Goal: Transaction & Acquisition: Purchase product/service

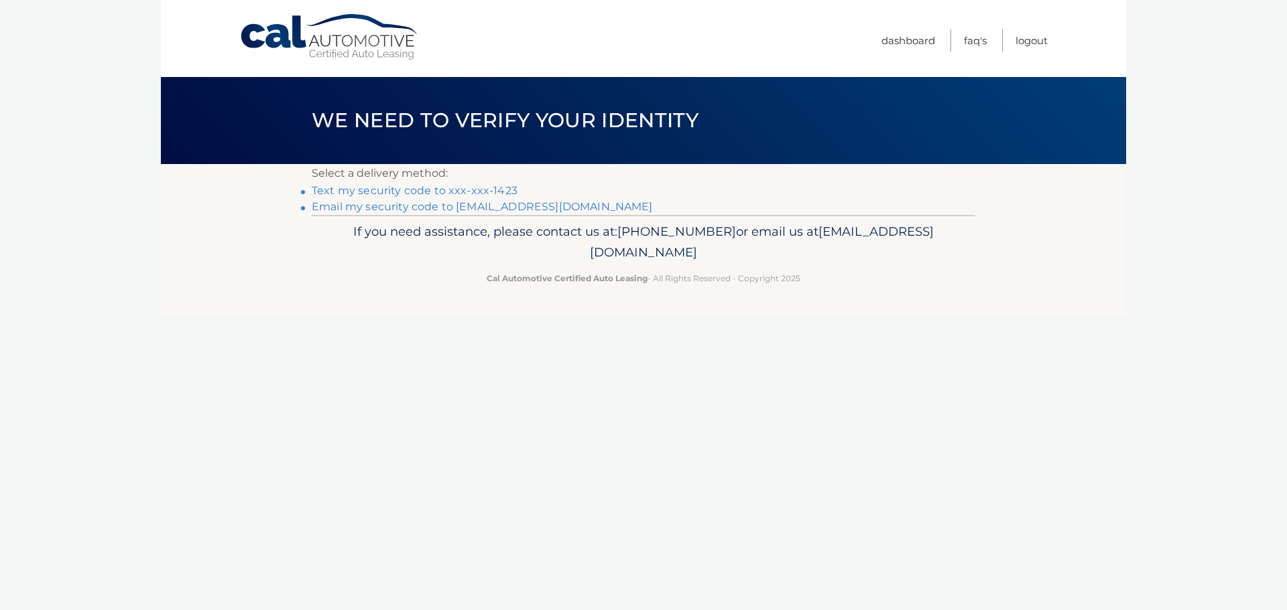
click at [418, 192] on link "Text my security code to xxx-xxx-1423" at bounding box center [415, 190] width 206 height 13
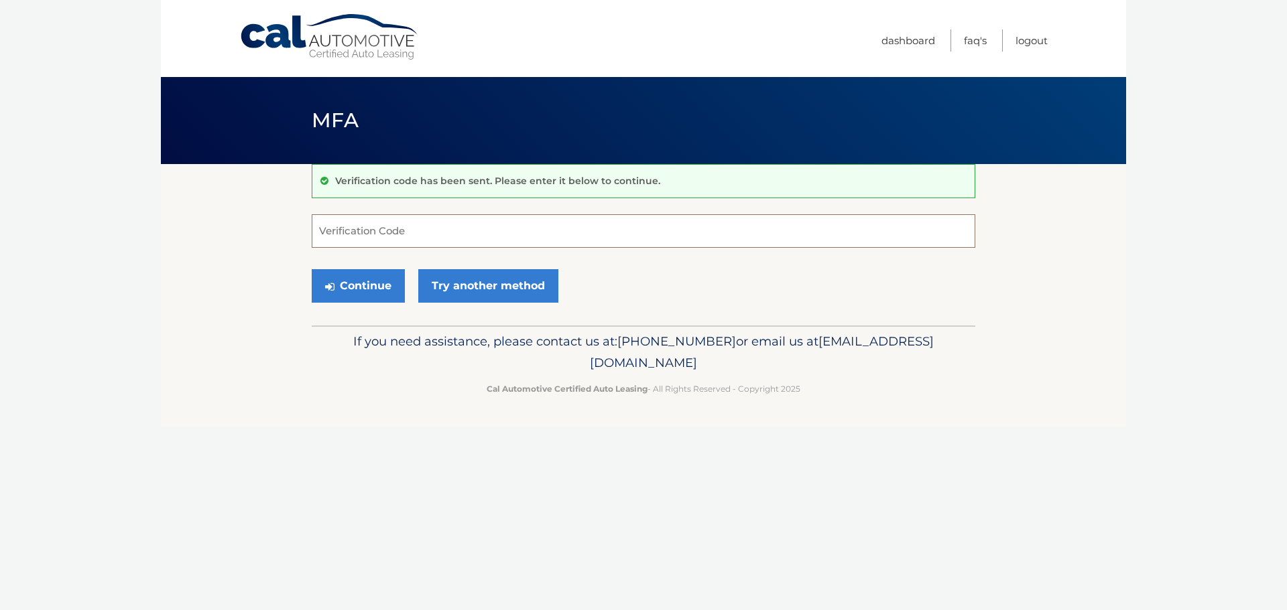
click at [397, 228] on input "Verification Code" at bounding box center [643, 231] width 663 height 34
type input "659898"
click at [351, 285] on button "Continue" at bounding box center [358, 286] width 93 height 34
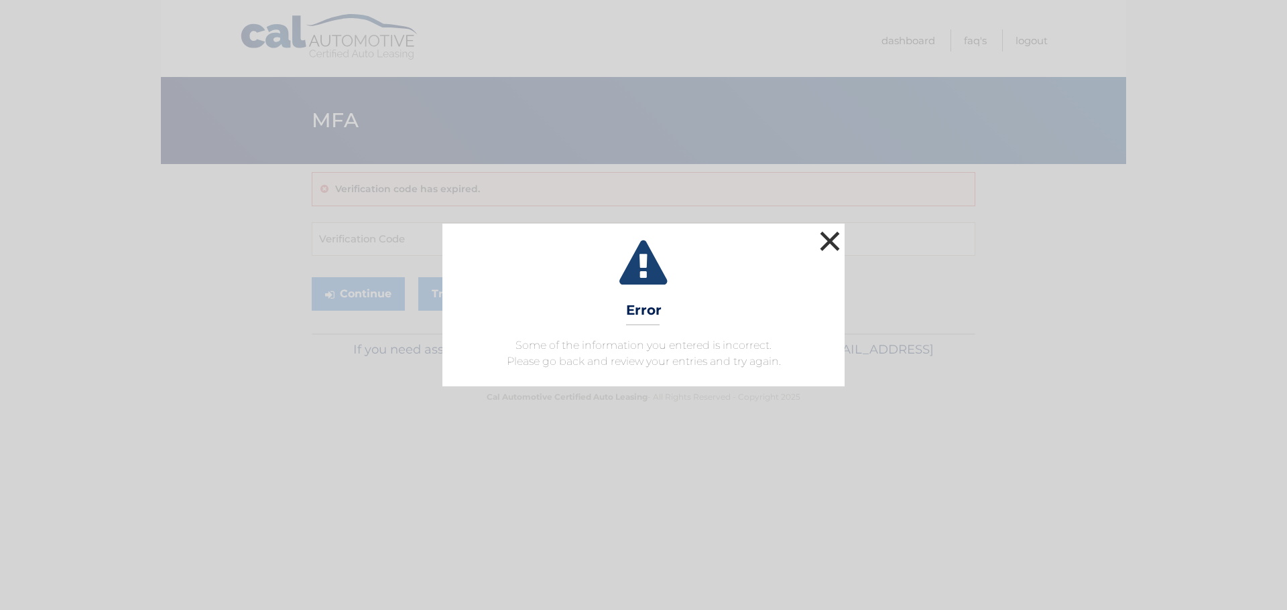
click at [823, 239] on button "×" at bounding box center [829, 241] width 27 height 27
click at [828, 237] on button "×" at bounding box center [829, 241] width 27 height 27
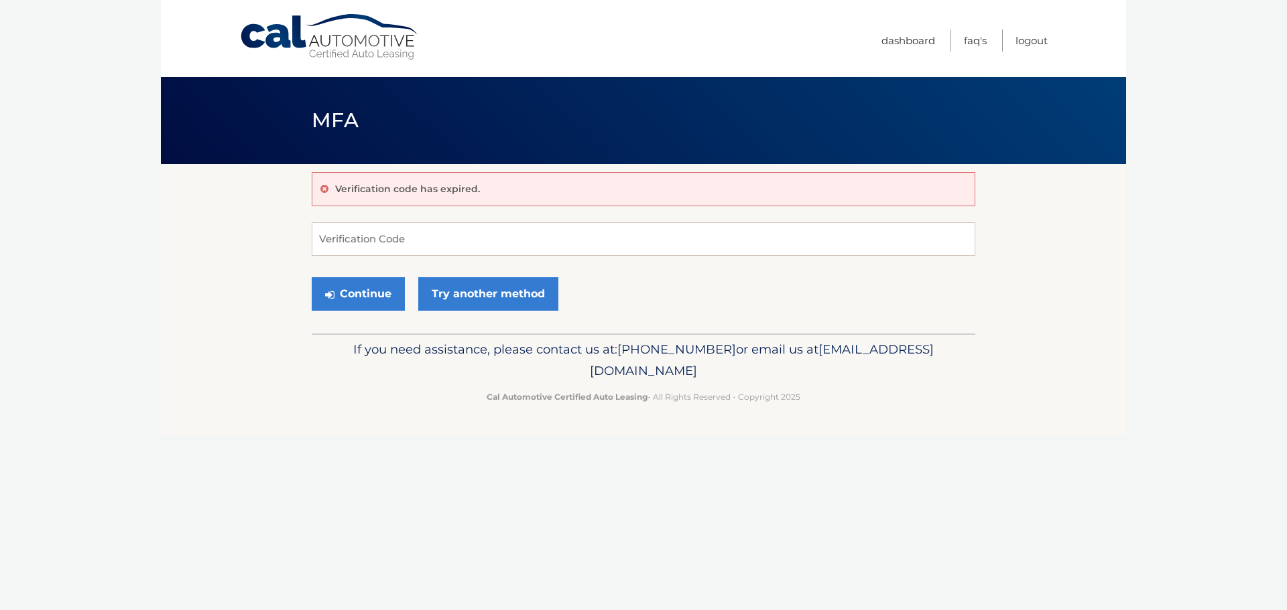
click at [323, 34] on link "Cal Automotive" at bounding box center [329, 37] width 181 height 48
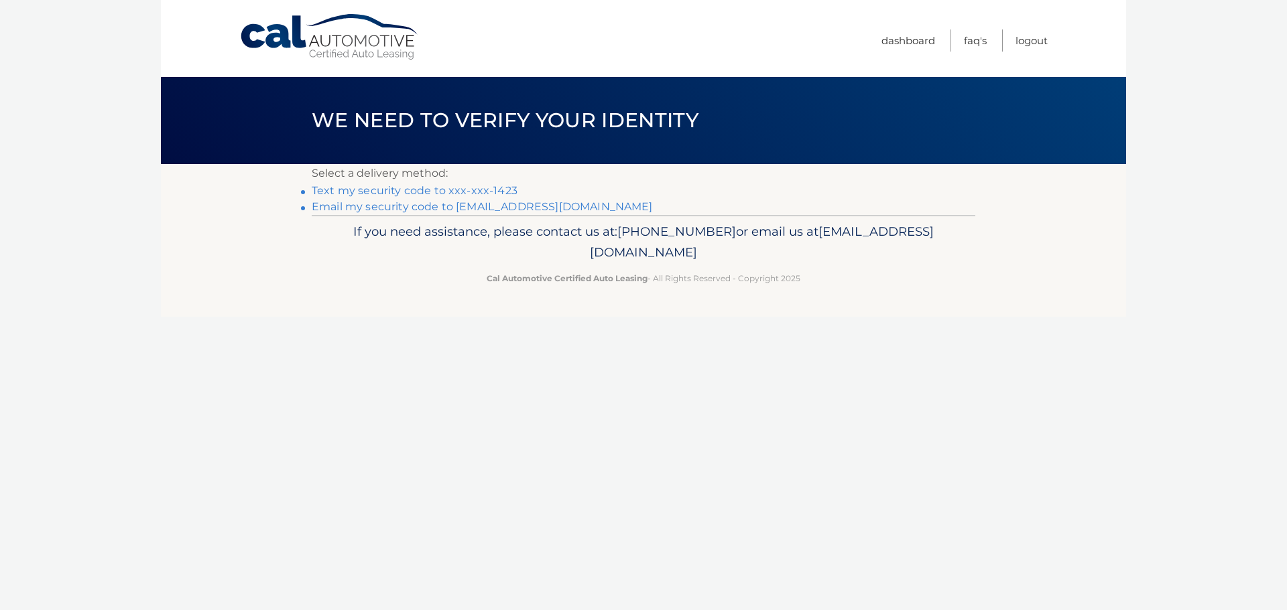
click at [413, 189] on link "Text my security code to xxx-xxx-1423" at bounding box center [415, 190] width 206 height 13
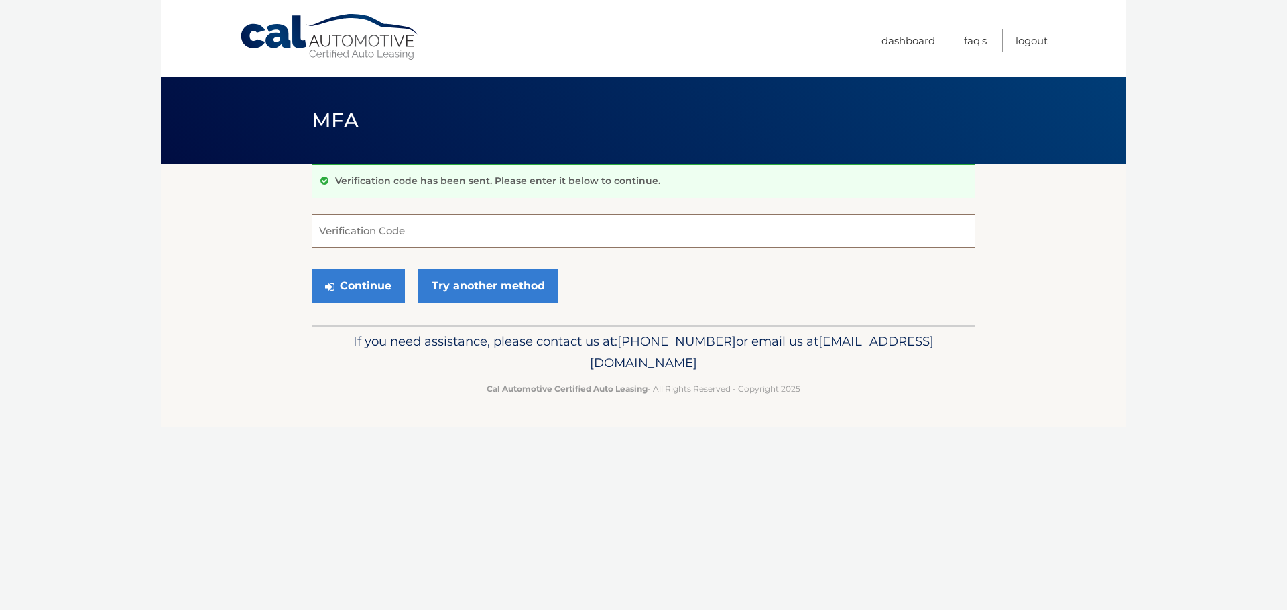
click at [371, 237] on input "Verification Code" at bounding box center [643, 231] width 663 height 34
type input "487147"
click at [352, 287] on button "Continue" at bounding box center [358, 286] width 93 height 34
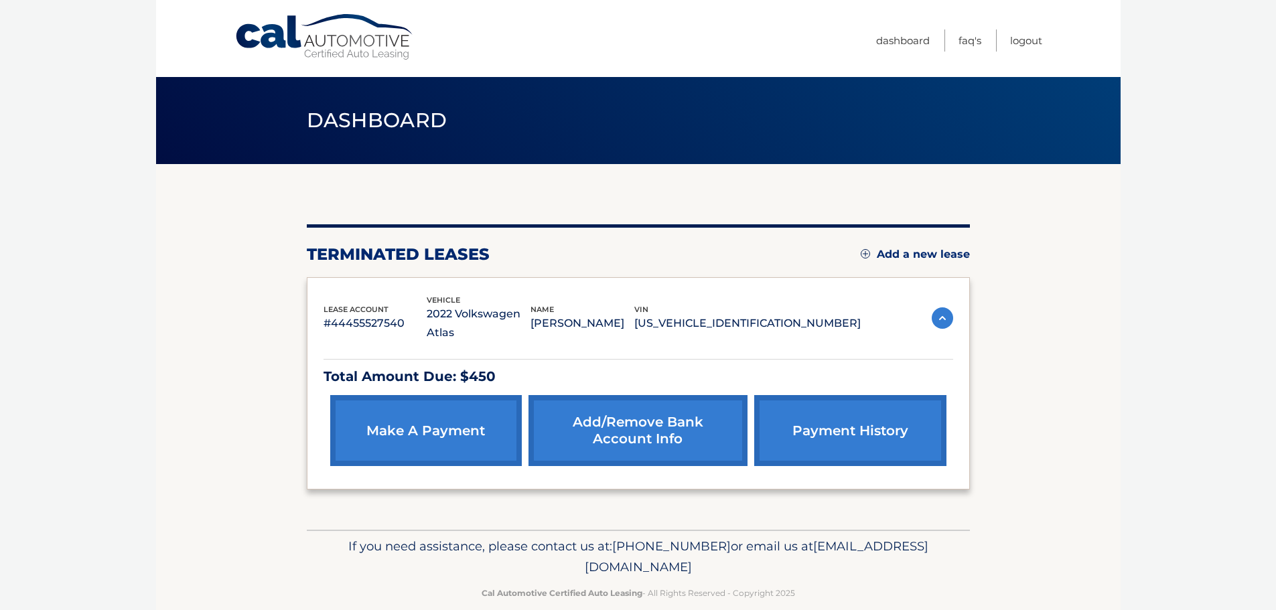
drag, startPoint x: 413, startPoint y: 408, endPoint x: 423, endPoint y: 410, distance: 10.9
click at [413, 408] on link "make a payment" at bounding box center [426, 430] width 192 height 71
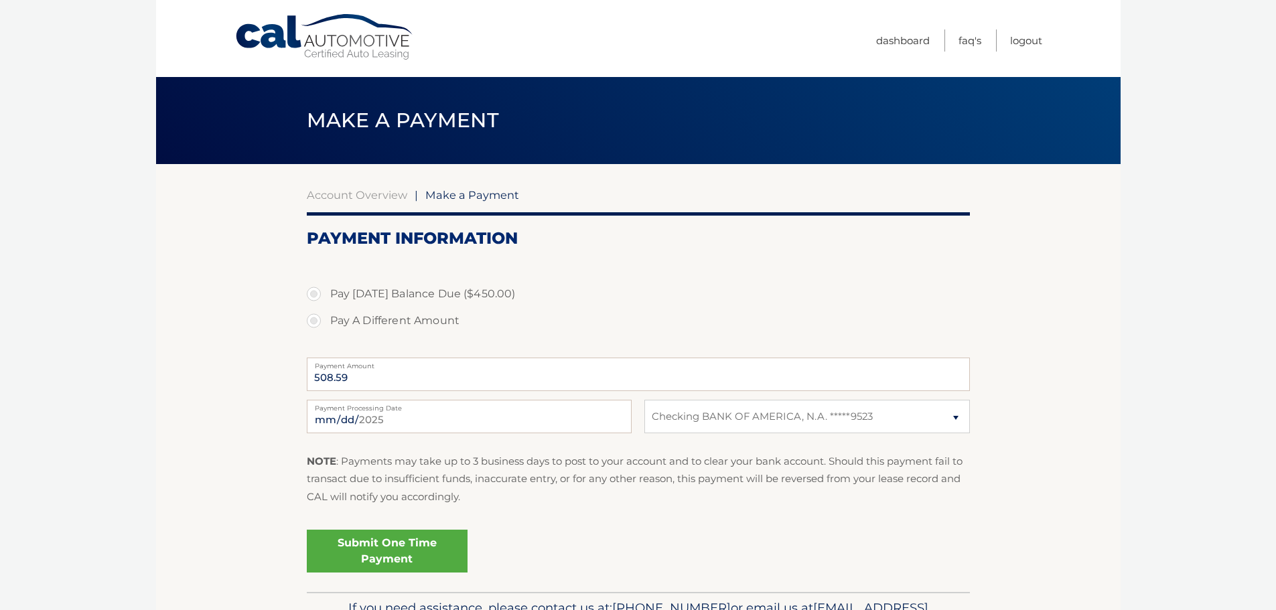
select select "NDM2MDU0NTItOTBkNS00ZTgxLWE5OTQtNTVmZjhjNjZlNTE4"
click at [312, 293] on label "Pay Today's Balance Due ($450.00)" at bounding box center [638, 294] width 663 height 27
click at [312, 293] on input "Pay Today's Balance Due ($450.00)" at bounding box center [318, 291] width 13 height 21
radio input "true"
type input "450.00"
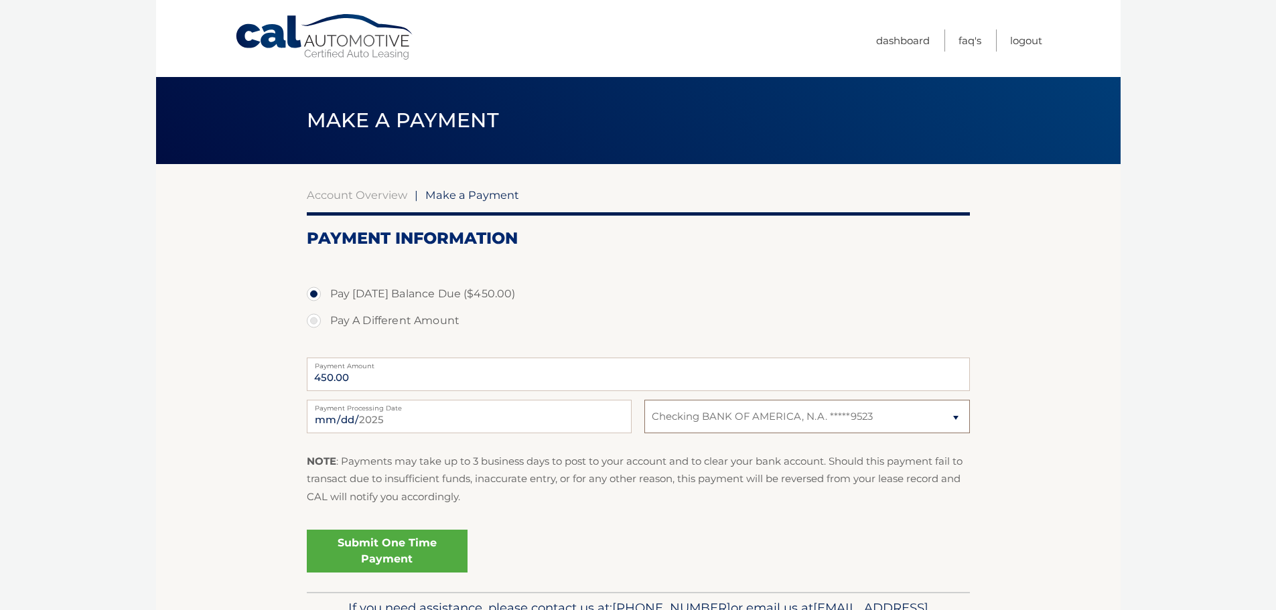
click at [958, 419] on select "Select Bank Account Checking BANK OF AMERICA, N.A. *****9523" at bounding box center [807, 417] width 325 height 34
click at [385, 554] on link "Submit One Time Payment" at bounding box center [387, 551] width 161 height 43
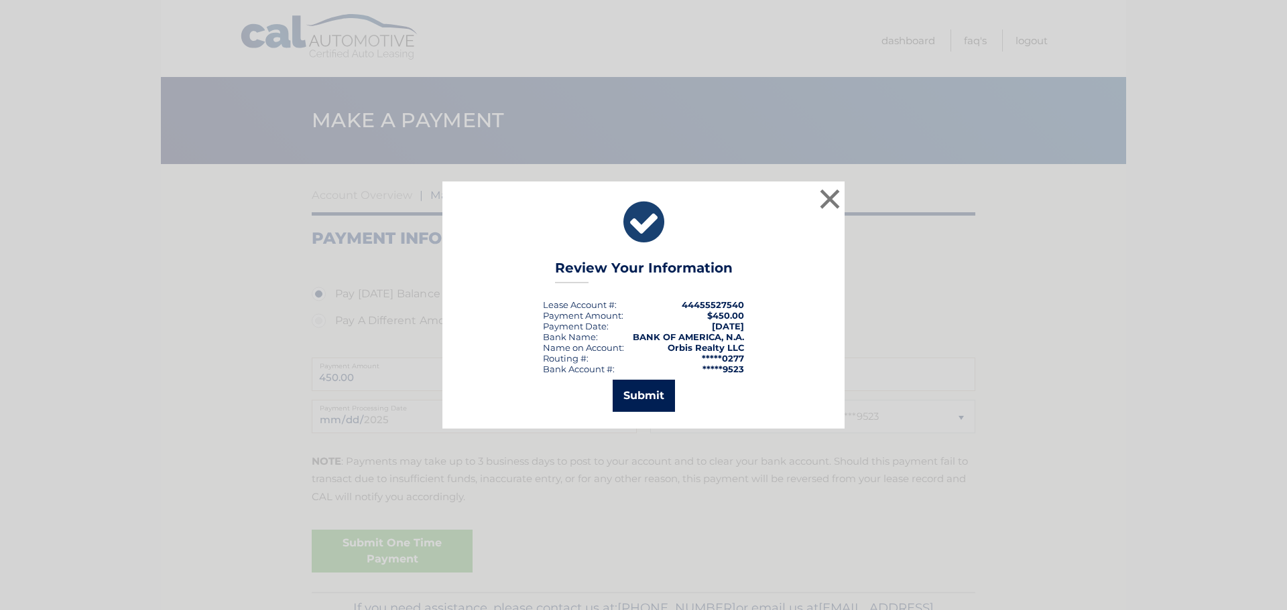
click at [641, 399] on button "Submit" at bounding box center [643, 396] width 62 height 32
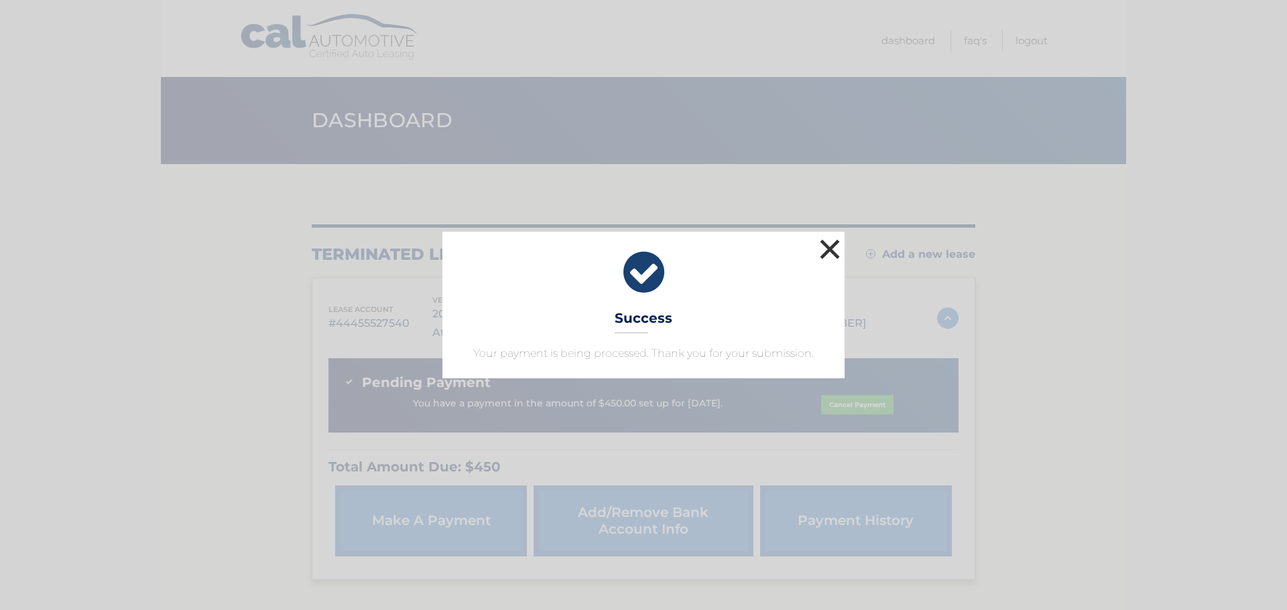
click at [828, 246] on button "×" at bounding box center [829, 249] width 27 height 27
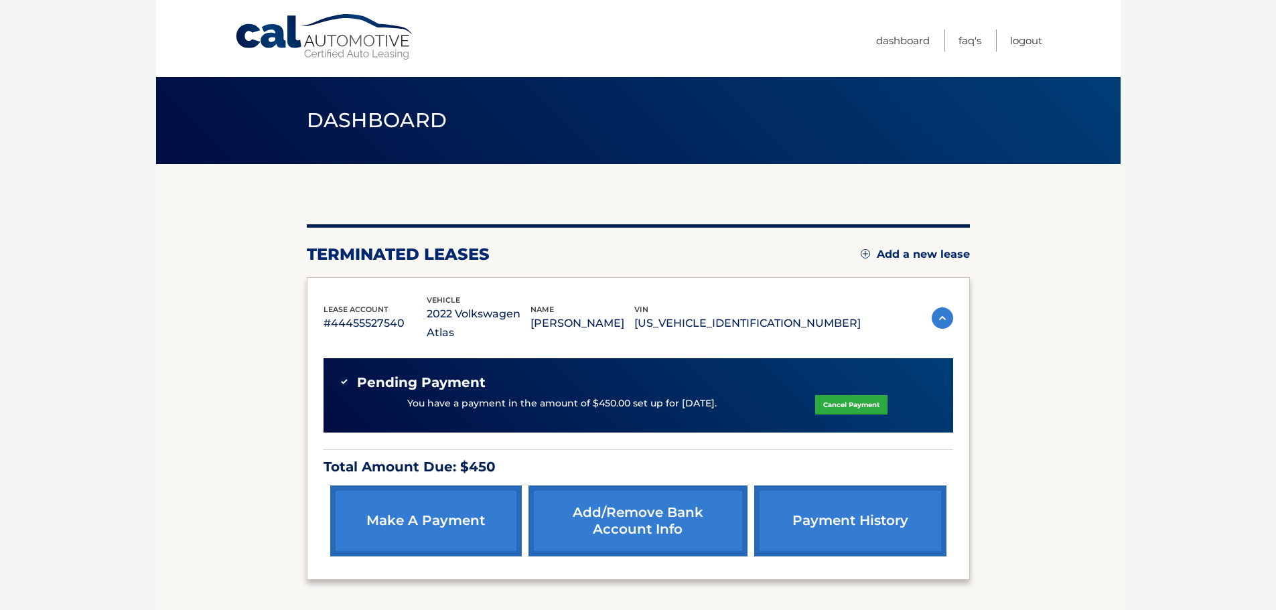
click at [652, 503] on link "Add/Remove bank account info" at bounding box center [638, 521] width 219 height 71
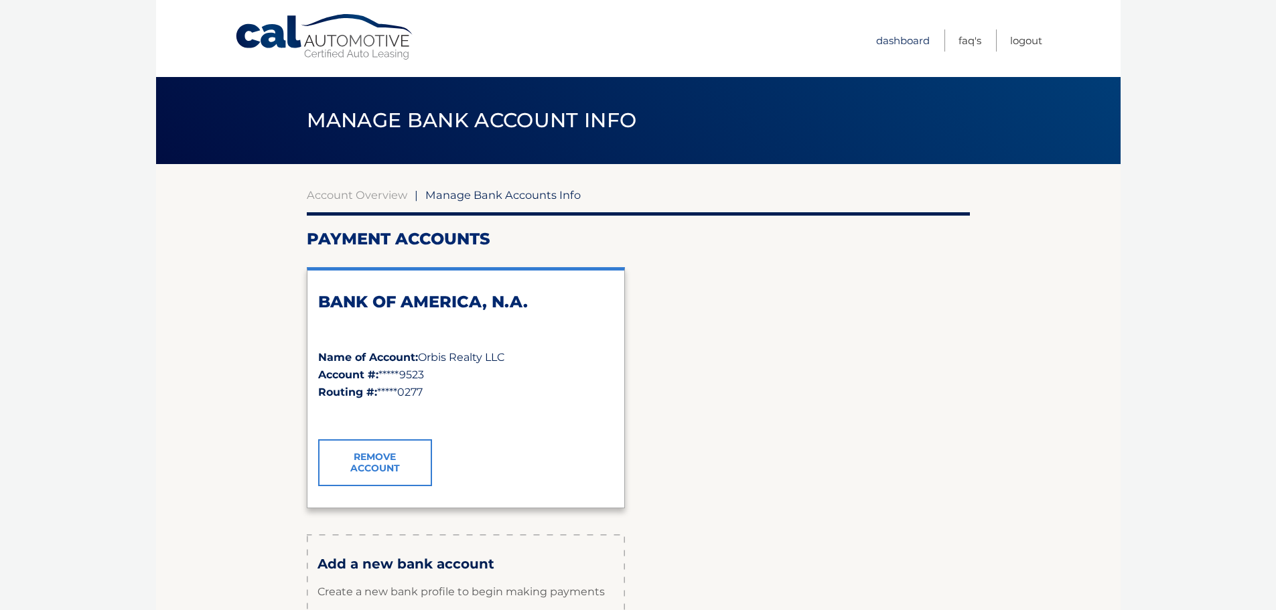
click at [915, 37] on link "Dashboard" at bounding box center [903, 40] width 54 height 22
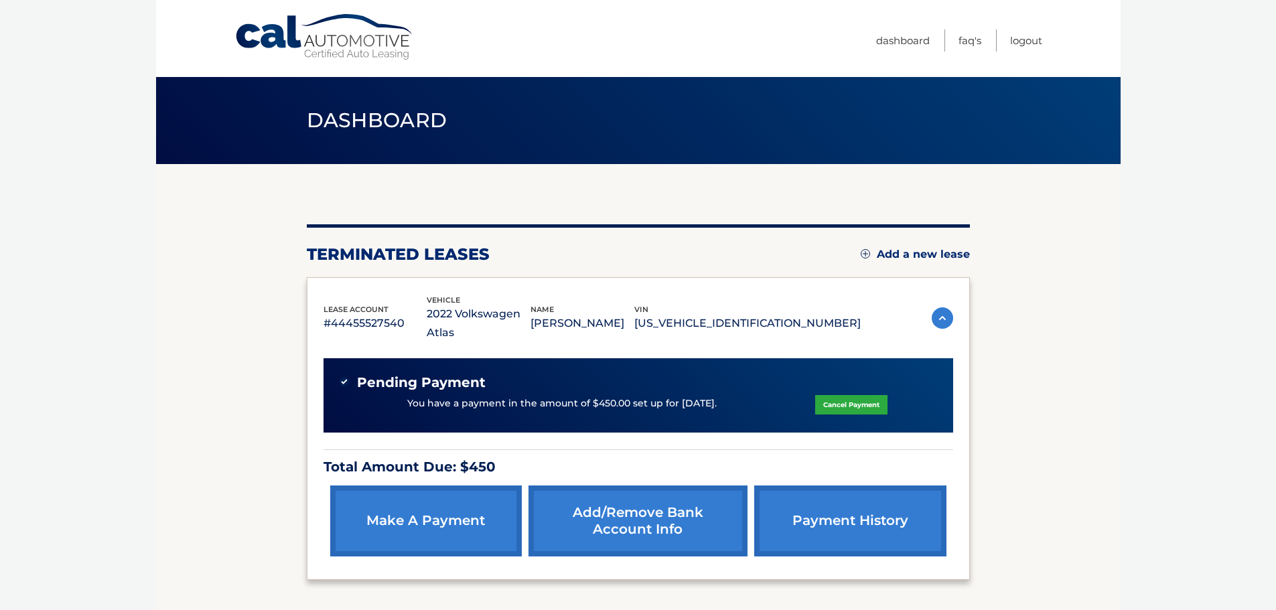
click at [944, 308] on img at bounding box center [942, 318] width 21 height 21
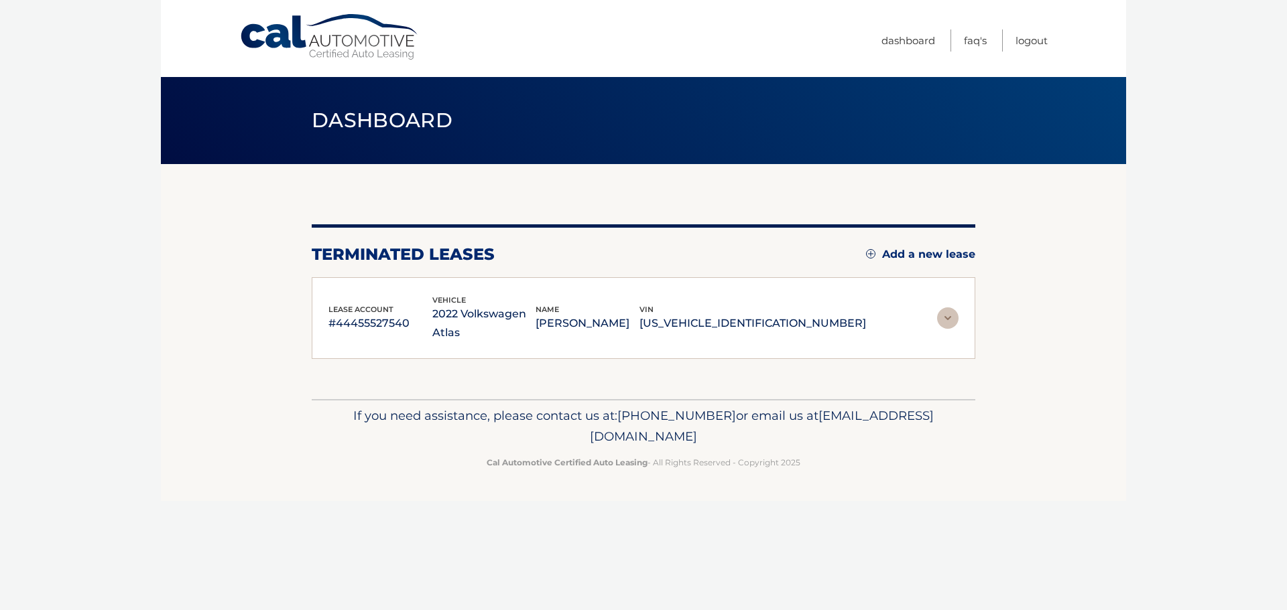
click at [944, 308] on img at bounding box center [947, 318] width 21 height 21
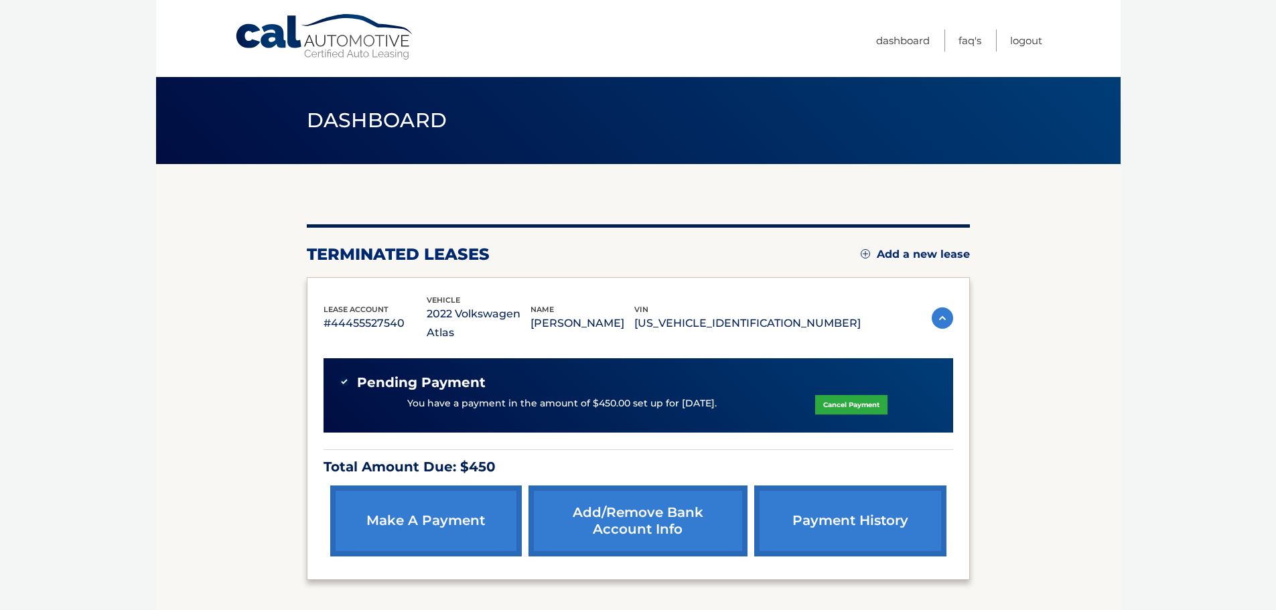
click at [868, 499] on link "payment history" at bounding box center [850, 521] width 192 height 71
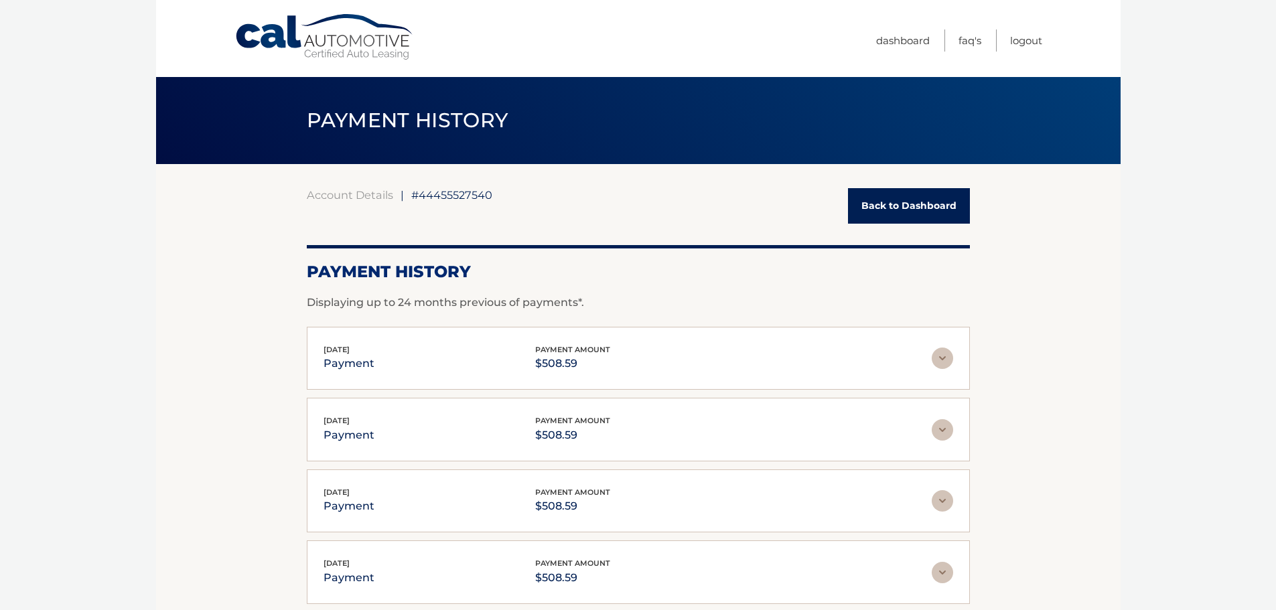
click at [901, 202] on link "Back to Dashboard" at bounding box center [909, 206] width 122 height 36
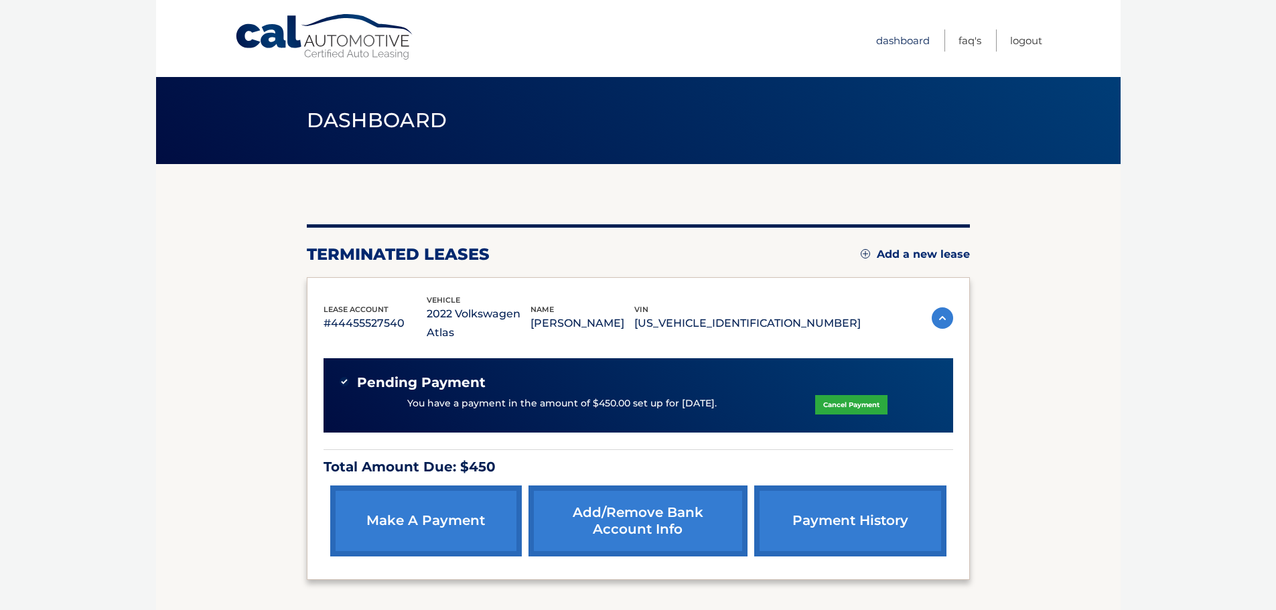
click at [902, 42] on link "Dashboard" at bounding box center [903, 40] width 54 height 22
click at [451, 501] on link "make a payment" at bounding box center [426, 521] width 192 height 71
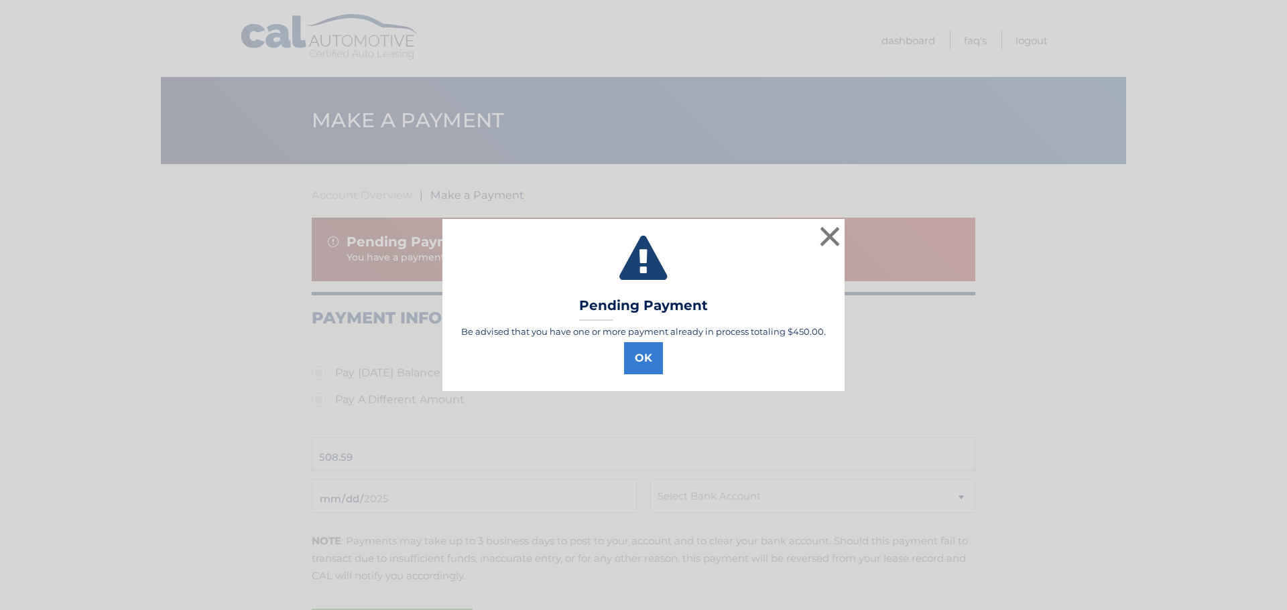
select select "NDM2MDU0NTItOTBkNS00ZTgxLWE5OTQtNTVmZjhjNjZlNTE4"
click at [646, 361] on button "OK" at bounding box center [643, 358] width 39 height 32
